Goal: Task Accomplishment & Management: Manage account settings

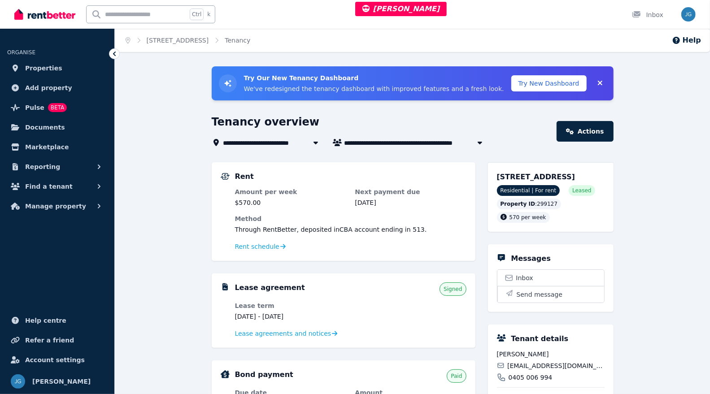
click at [248, 245] on span "Rent schedule" at bounding box center [257, 246] width 44 height 9
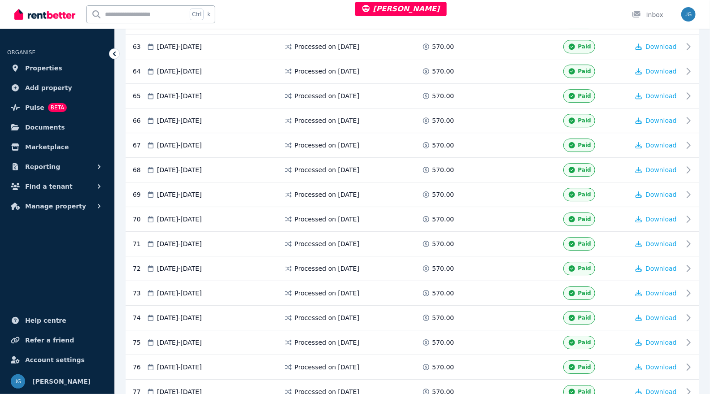
scroll to position [1728, 0]
click at [490, 335] on span at bounding box center [495, 341] width 67 height 13
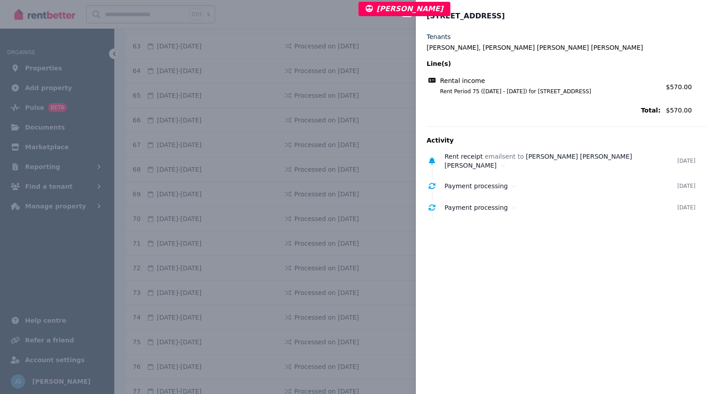
click at [463, 167] on div "Rent receipt email sent to Ali Mohammad Zadeh, Mojgan Mohammad Khani" at bounding box center [561, 161] width 233 height 18
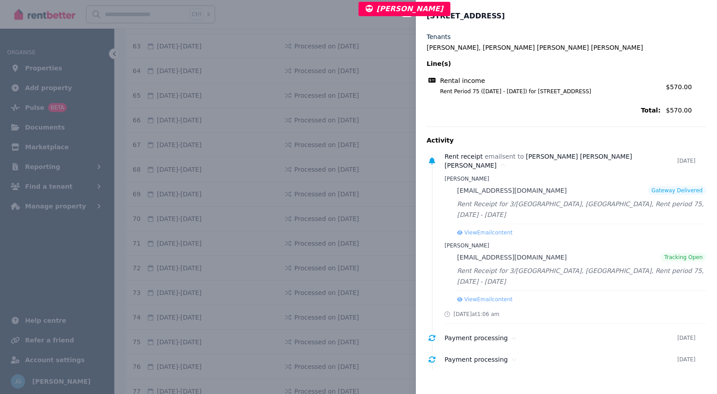
click at [463, 167] on div "Rent receipt email sent to Ali Mohammad Zadeh, Mojgan Mohammad Khani" at bounding box center [561, 161] width 233 height 18
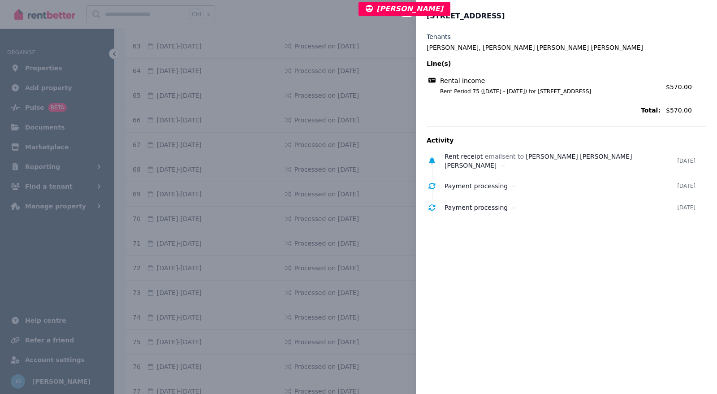
click at [463, 167] on div "Rent receipt email sent to Ali Mohammad Zadeh, Mojgan Mohammad Khani" at bounding box center [561, 161] width 233 height 18
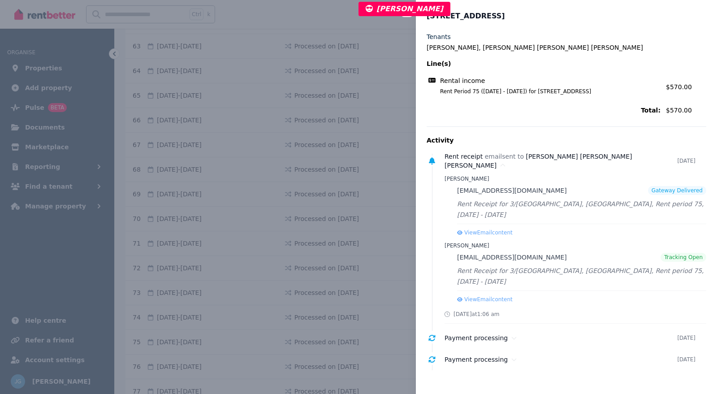
click at [373, 198] on div "Close panel 3/12 Hindmarsh Avenue, Yokine Tenants Ali Mohammad Zadeh, Mojgan Mo…" at bounding box center [358, 197] width 717 height 394
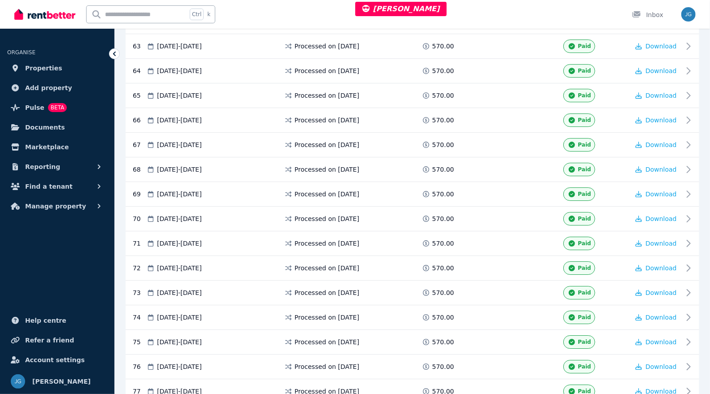
click at [652, 339] on span "Download" at bounding box center [660, 342] width 31 height 7
click at [50, 166] on span "Reporting" at bounding box center [42, 166] width 35 height 11
click at [43, 202] on span "Finance report" at bounding box center [69, 204] width 61 height 11
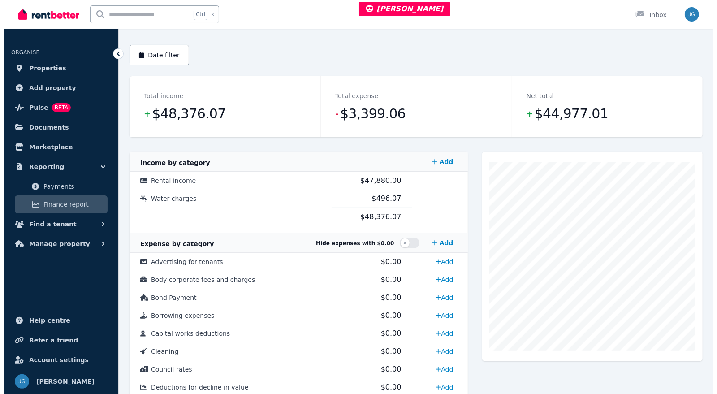
scroll to position [83, 0]
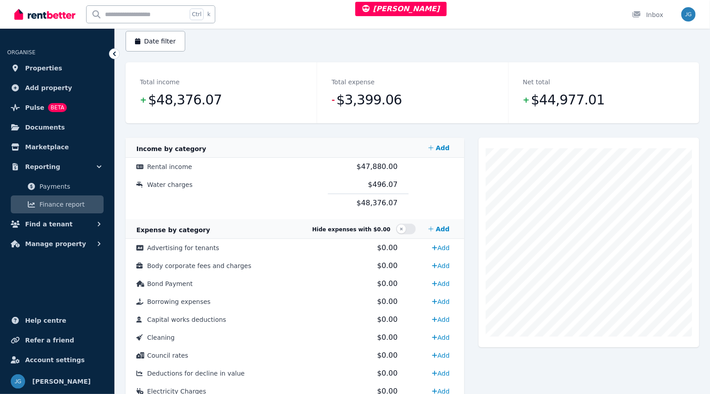
click at [292, 171] on td "Rental income" at bounding box center [227, 167] width 202 height 18
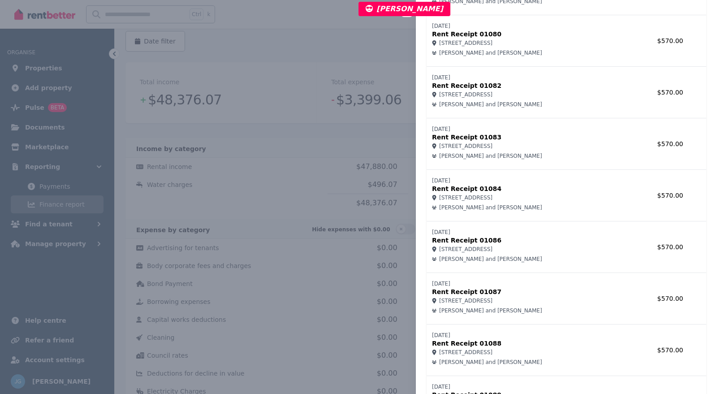
scroll to position [3759, 0]
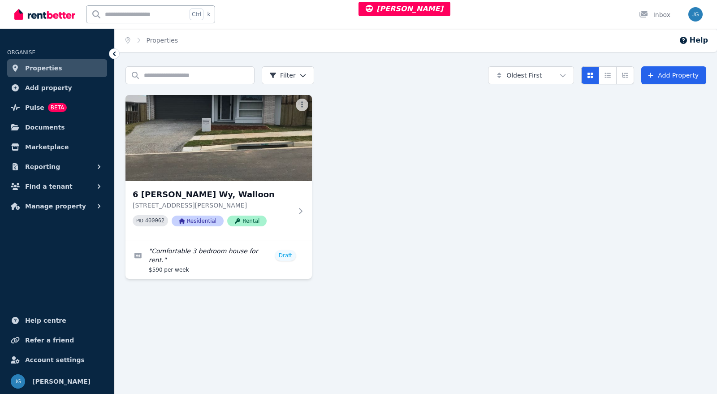
click at [264, 150] on img at bounding box center [219, 138] width 187 height 86
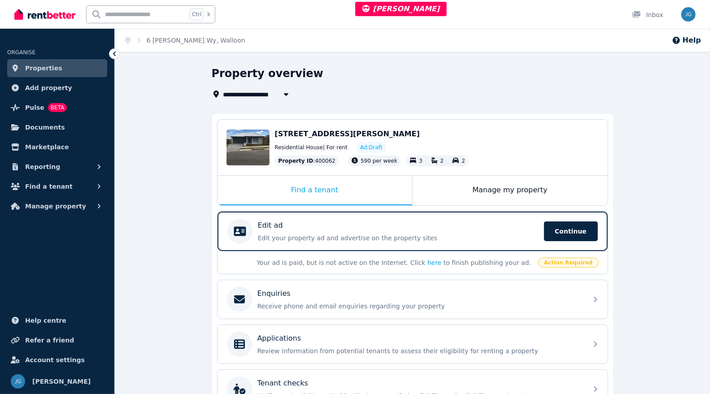
click at [560, 228] on span "Continue" at bounding box center [571, 231] width 54 height 20
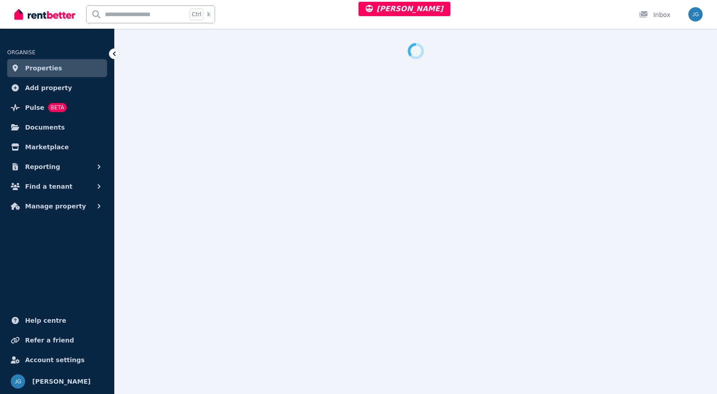
select select "***"
select select "**********"
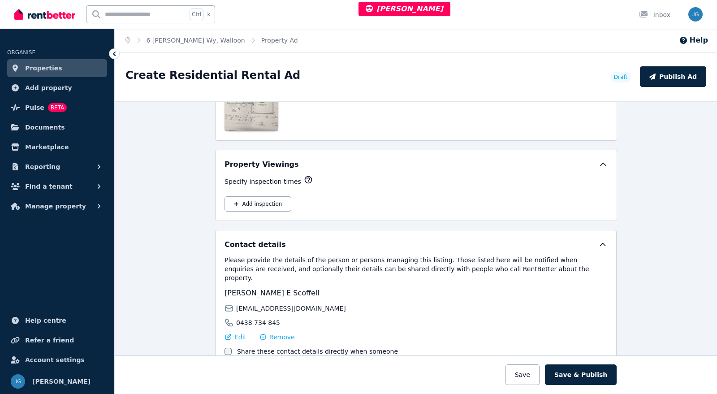
scroll to position [1507, 0]
